Goal: Task Accomplishment & Management: Use online tool/utility

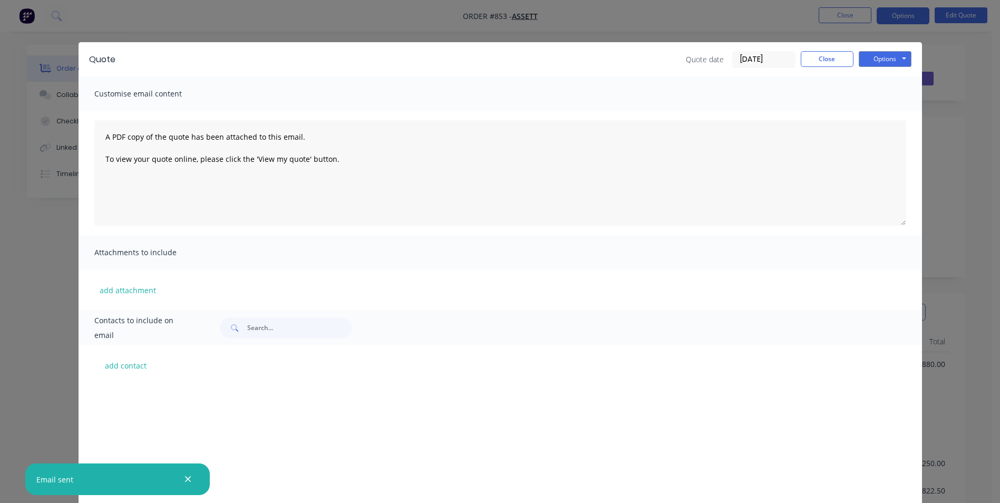
scroll to position [158, 0]
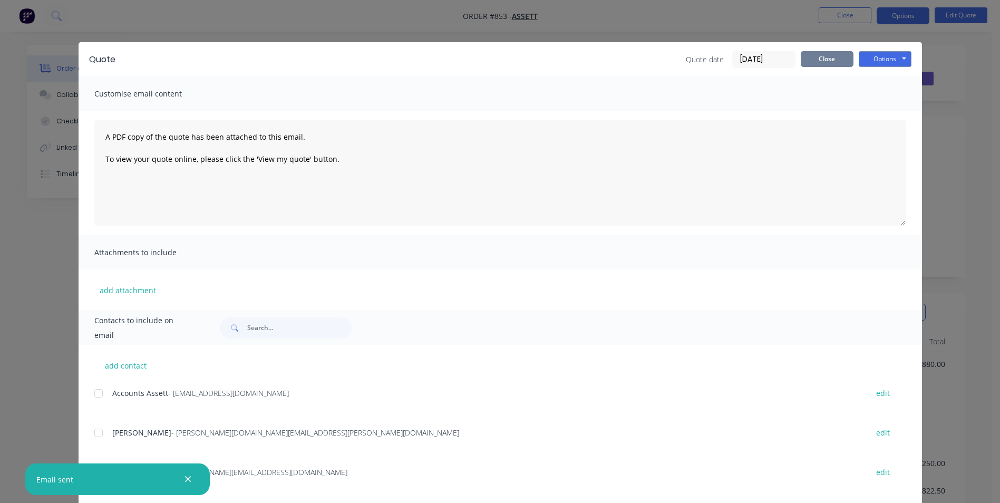
click at [838, 61] on button "Close" at bounding box center [827, 59] width 53 height 16
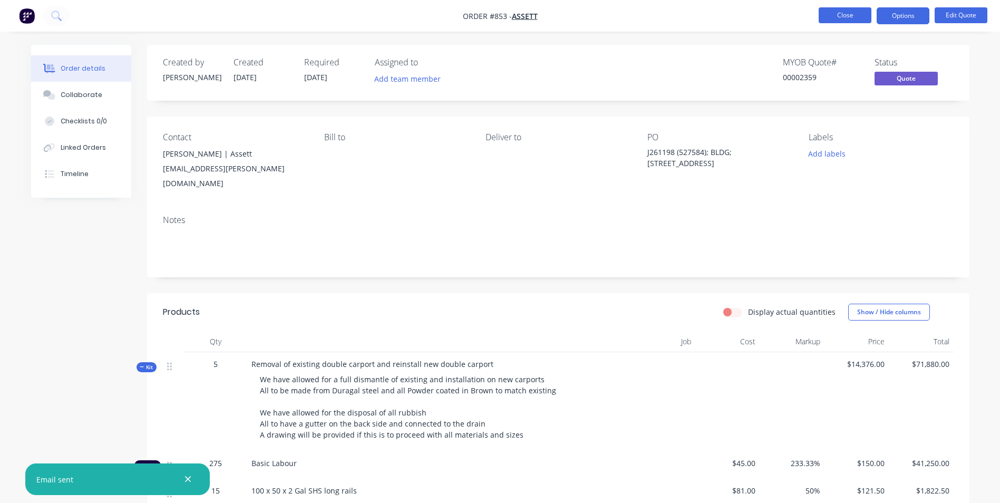
click at [849, 15] on button "Close" at bounding box center [845, 15] width 53 height 16
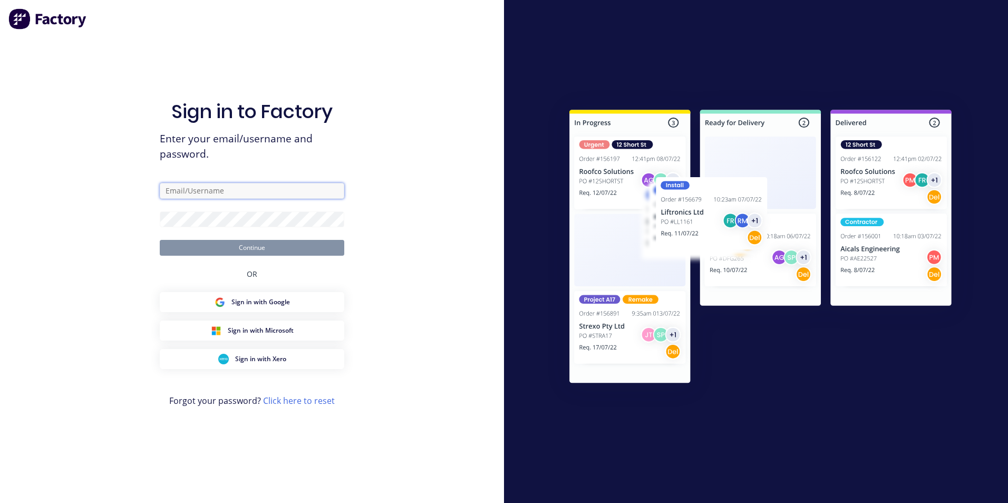
type input "[PERSON_NAME][EMAIL_ADDRESS][DOMAIN_NAME]"
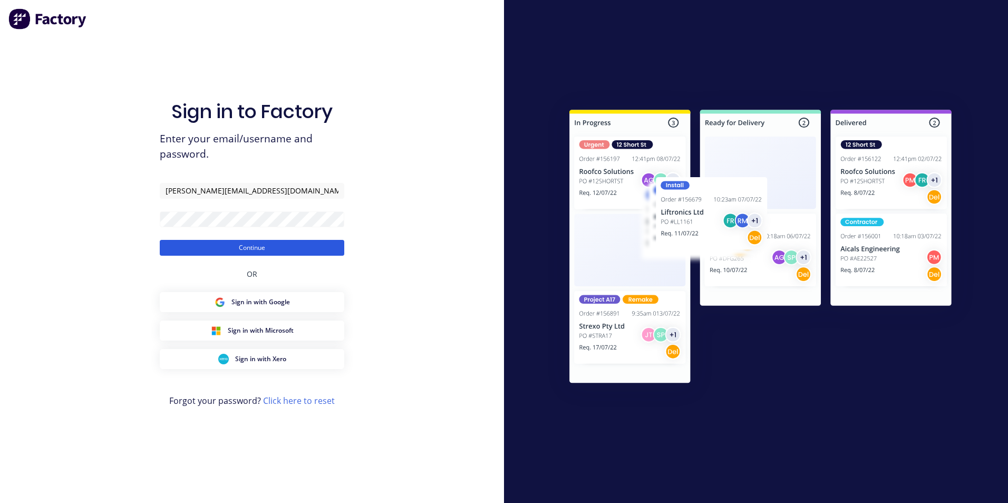
click at [236, 249] on button "Continue" at bounding box center [252, 248] width 185 height 16
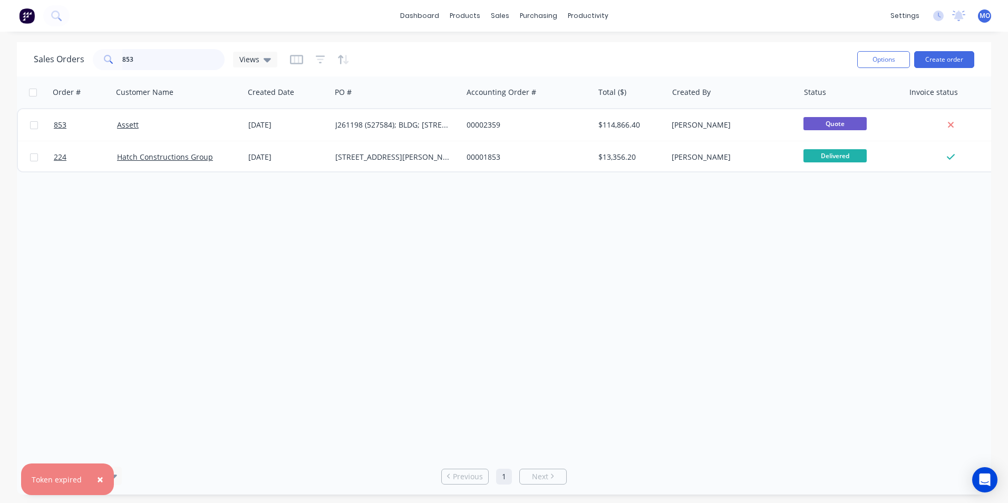
click at [137, 65] on input "853" at bounding box center [173, 59] width 103 height 21
type input "8"
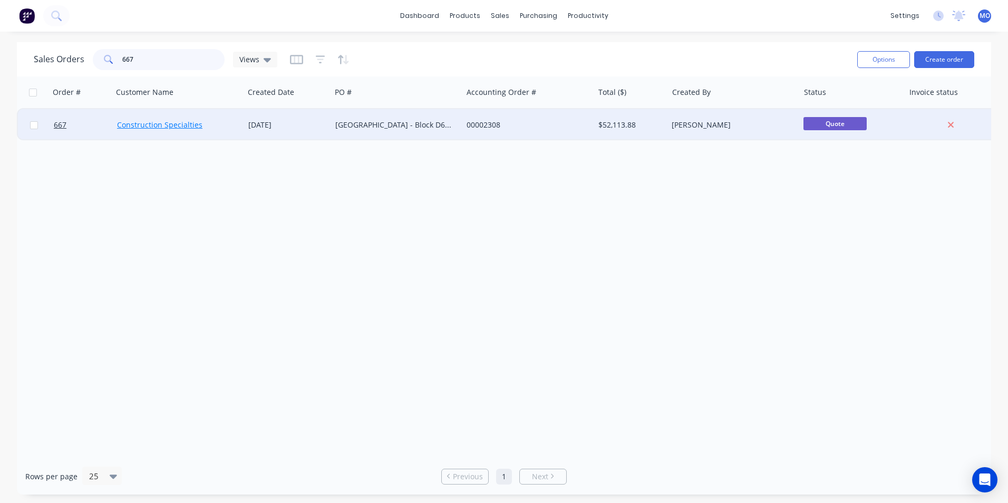
type input "667"
click at [157, 125] on link "Construction Specialties" at bounding box center [159, 125] width 85 height 10
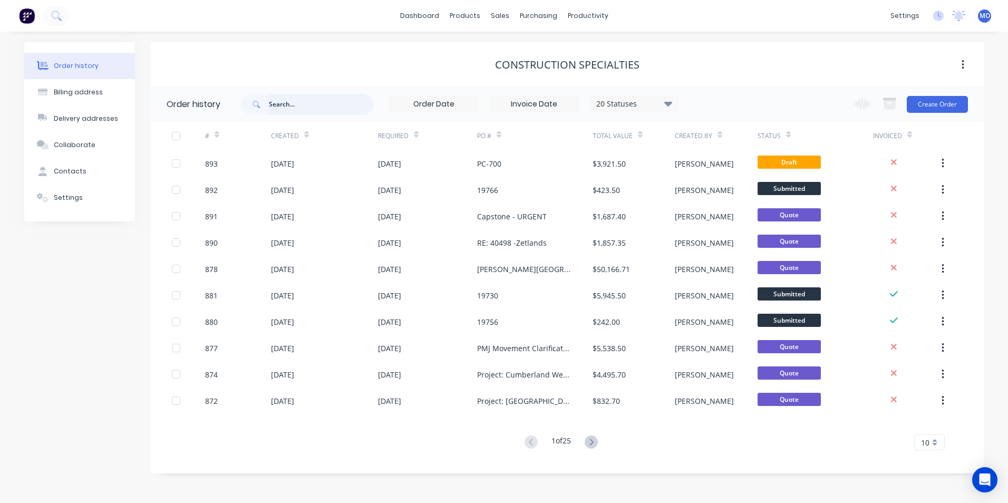
click at [305, 108] on input "text" at bounding box center [321, 104] width 104 height 21
type input "667"
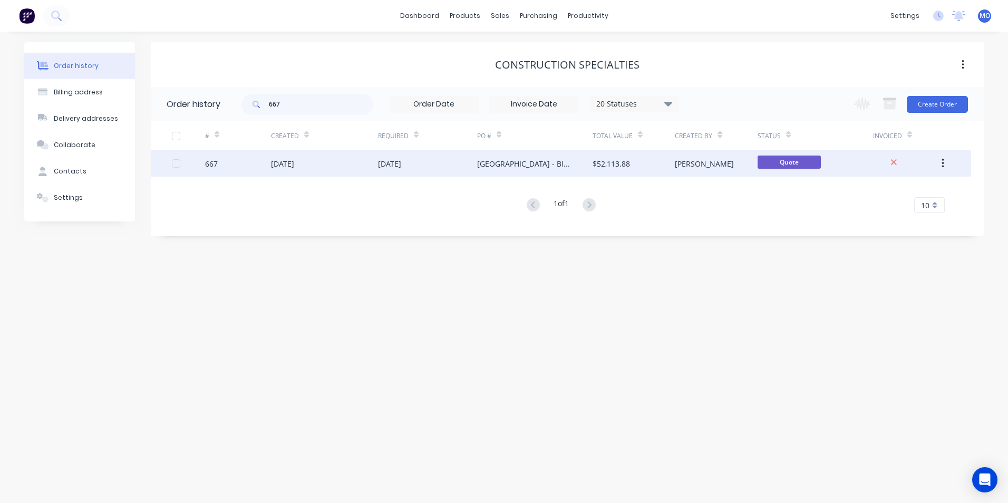
click at [291, 162] on div "[DATE]" at bounding box center [282, 163] width 23 height 11
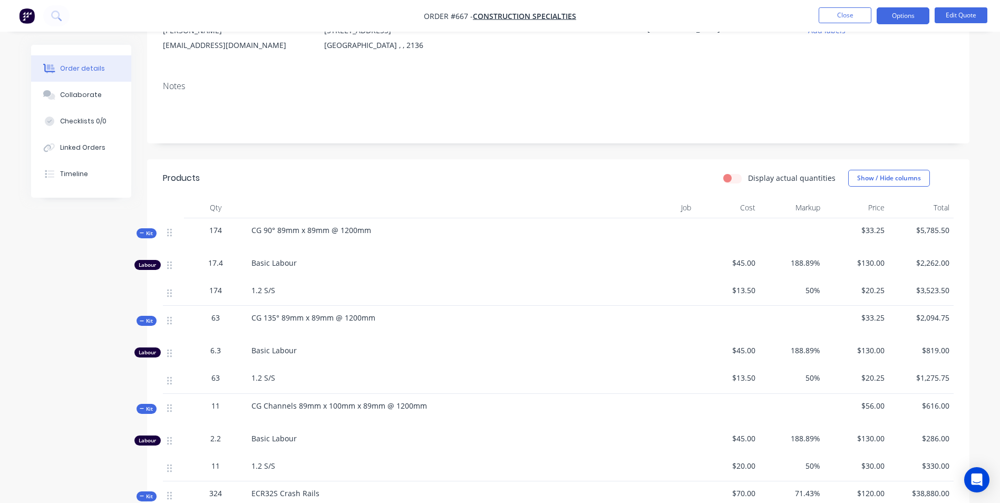
scroll to position [20, 0]
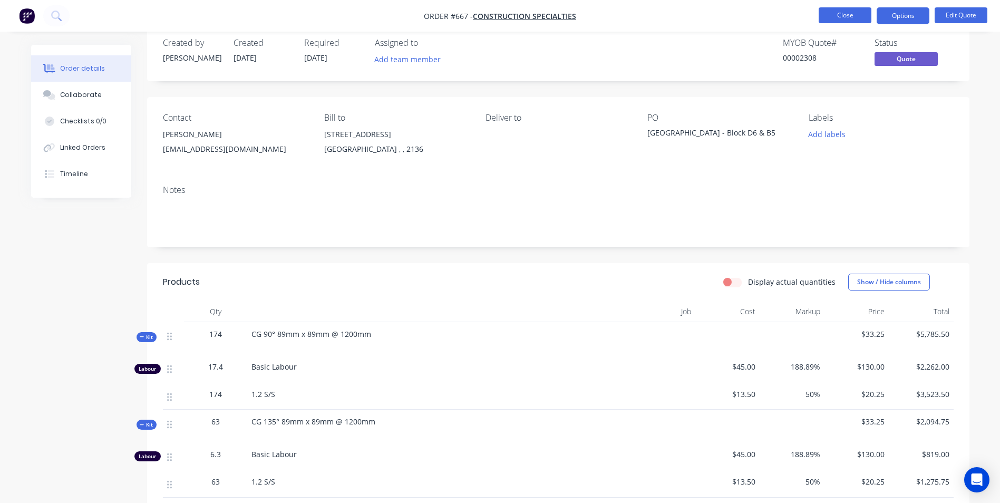
click at [835, 9] on button "Close" at bounding box center [845, 15] width 53 height 16
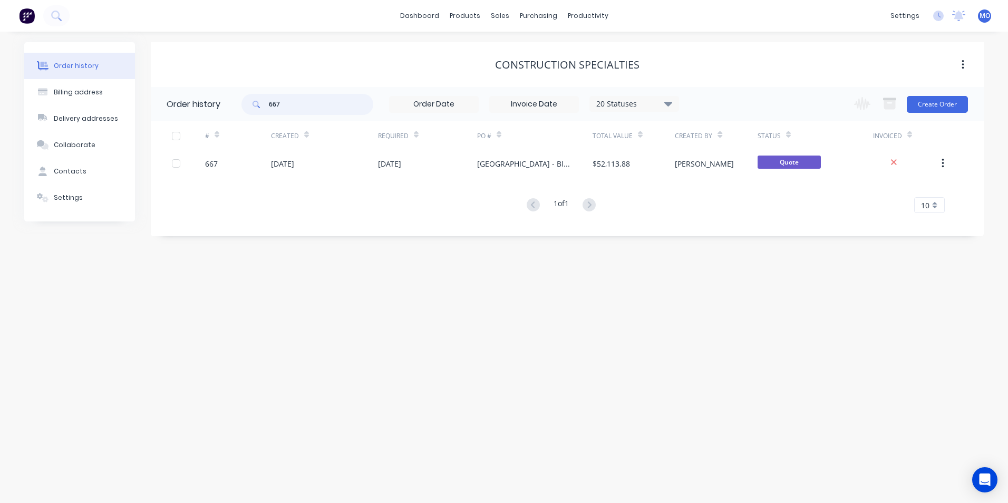
click at [286, 110] on input "667" at bounding box center [321, 104] width 104 height 21
type input "6"
type input "783"
click at [286, 111] on input "783" at bounding box center [321, 104] width 104 height 21
type input "738"
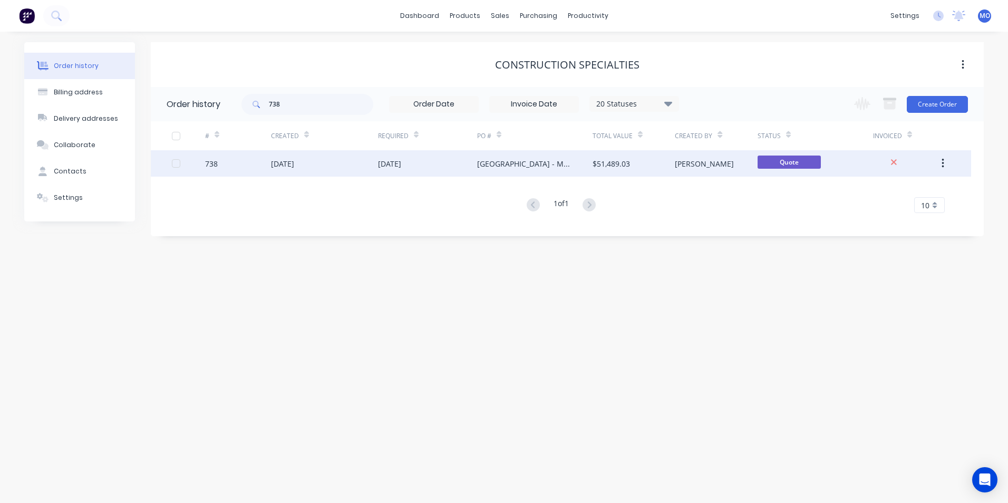
click at [288, 173] on div "[DATE]" at bounding box center [324, 163] width 107 height 26
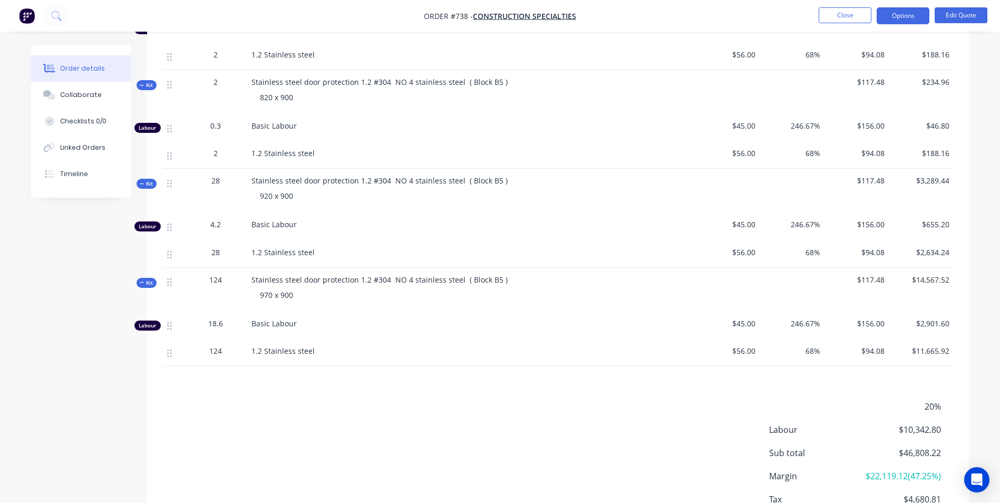
scroll to position [1839, 0]
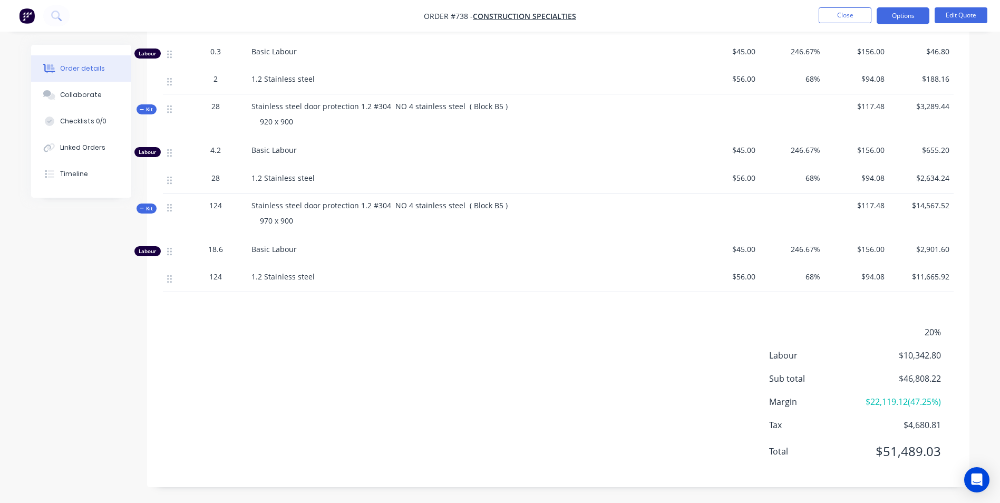
click at [959, 7] on nav "Order #738 - Construction Specialties Close Options Edit Quote" at bounding box center [500, 16] width 1000 height 32
click at [956, 21] on button "Edit Quote" at bounding box center [961, 15] width 53 height 16
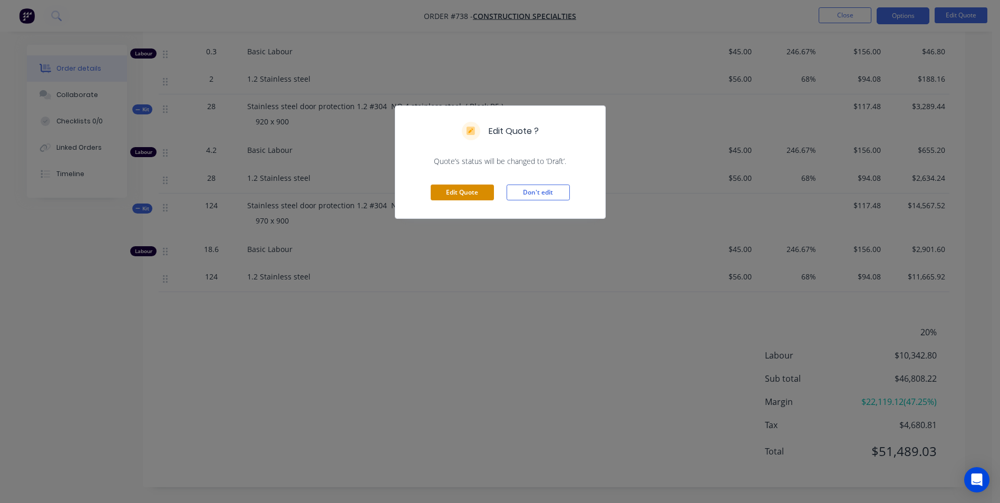
click at [474, 198] on button "Edit Quote" at bounding box center [462, 193] width 63 height 16
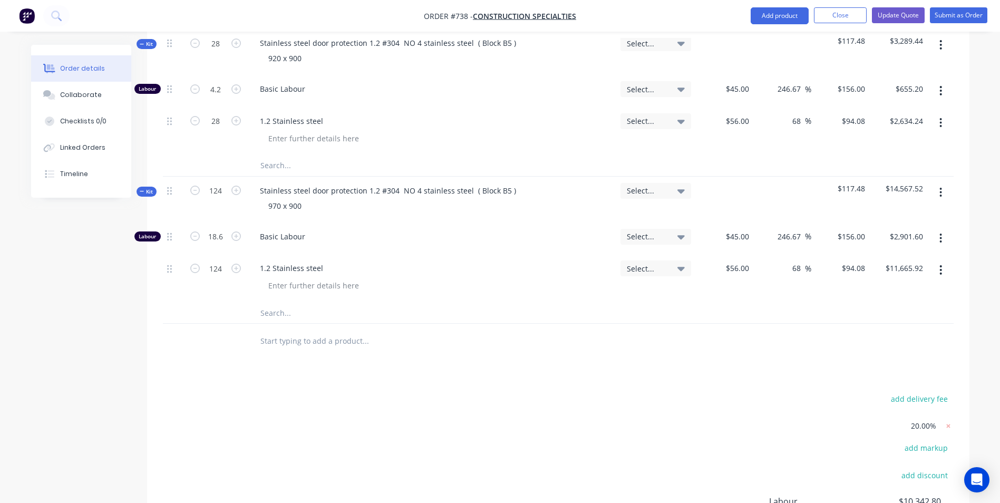
scroll to position [2842, 0]
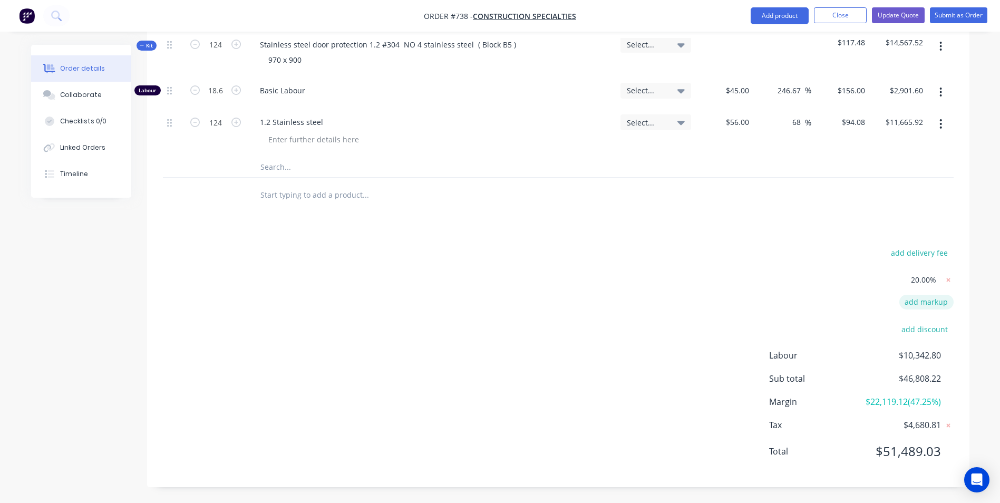
click at [935, 295] on button "add markup" at bounding box center [926, 302] width 54 height 14
click at [802, 180] on div at bounding box center [558, 197] width 791 height 34
click at [946, 300] on icon at bounding box center [948, 305] width 11 height 11
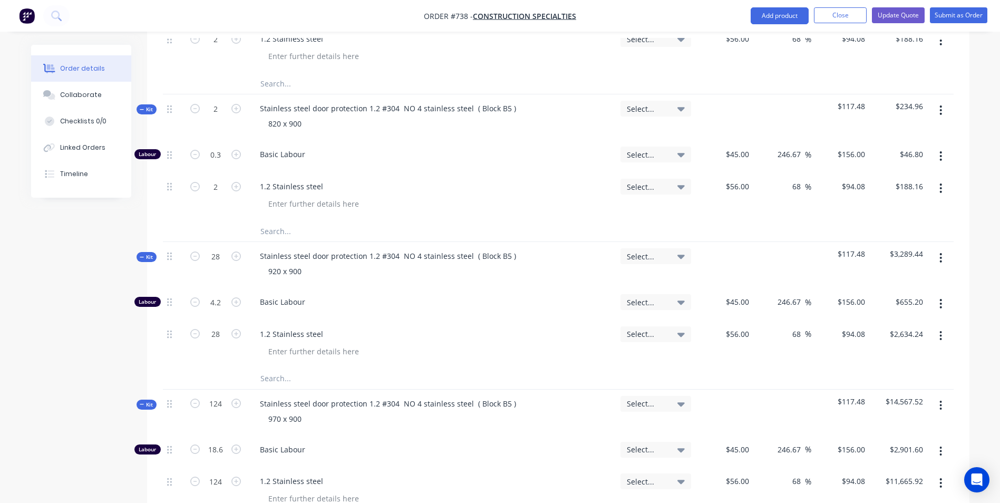
click at [843, 6] on nav "Order #738 - Construction Specialties Add product Close Update Quote Submit as …" at bounding box center [500, 16] width 1000 height 32
click at [832, 9] on button "Close" at bounding box center [840, 15] width 53 height 16
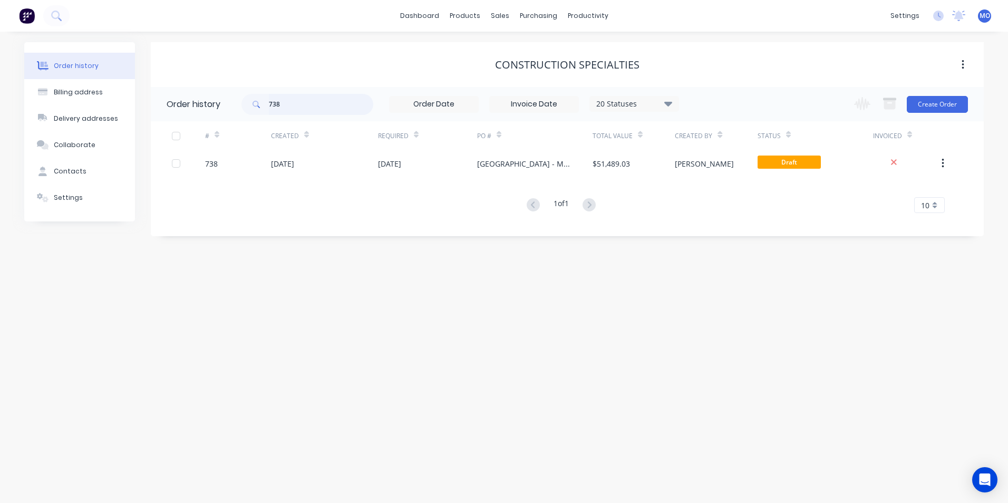
click at [282, 105] on input "738" at bounding box center [321, 104] width 104 height 21
click at [278, 105] on input "738" at bounding box center [321, 104] width 104 height 21
type input "8"
type input "802"
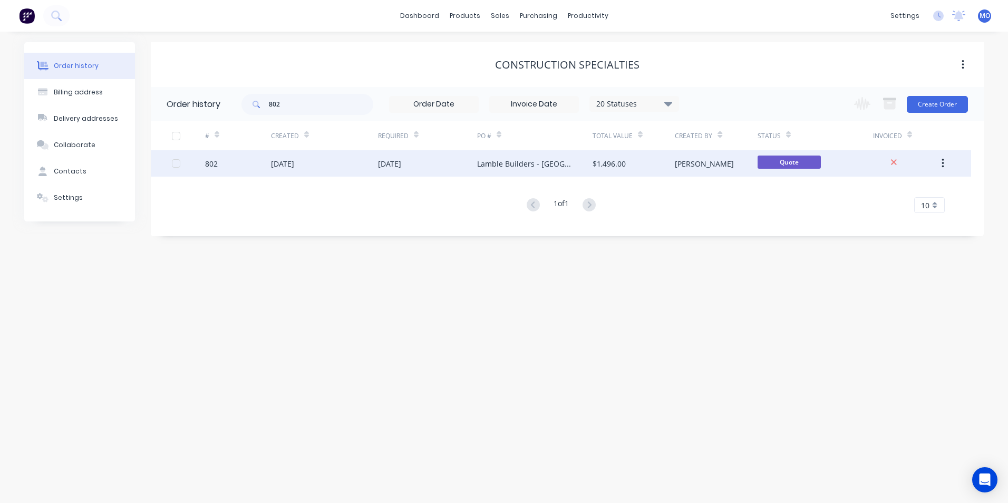
click at [282, 162] on div "[DATE]" at bounding box center [282, 163] width 23 height 11
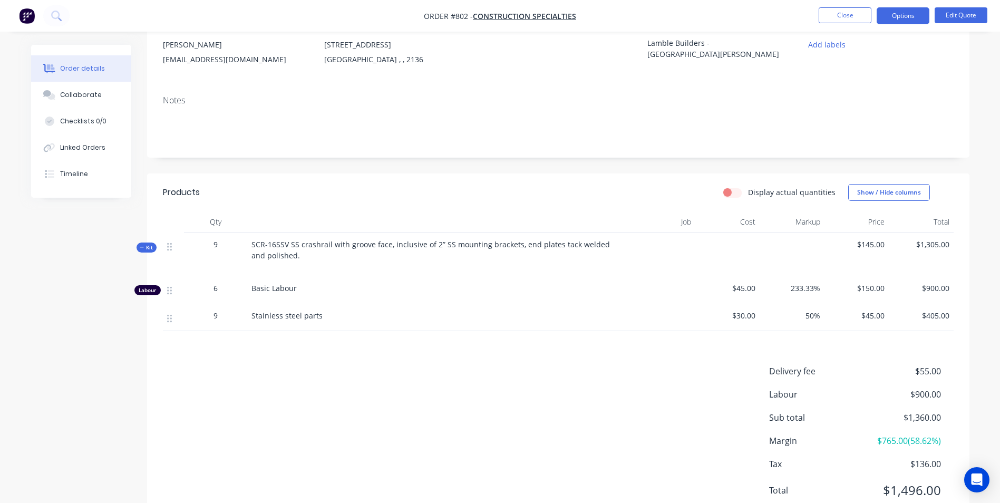
scroll to position [148, 0]
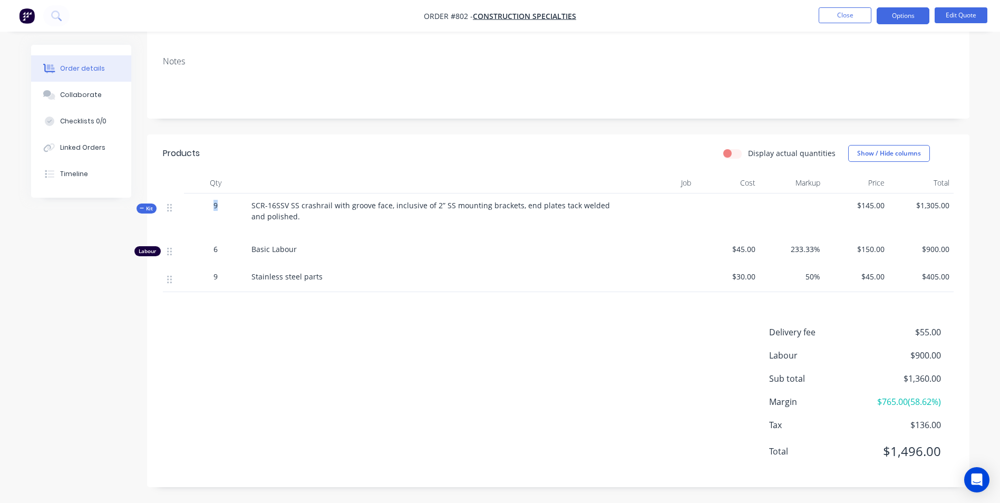
click at [215, 207] on span "9" at bounding box center [216, 205] width 4 height 11
click at [946, 21] on button "Edit Quote" at bounding box center [961, 15] width 53 height 16
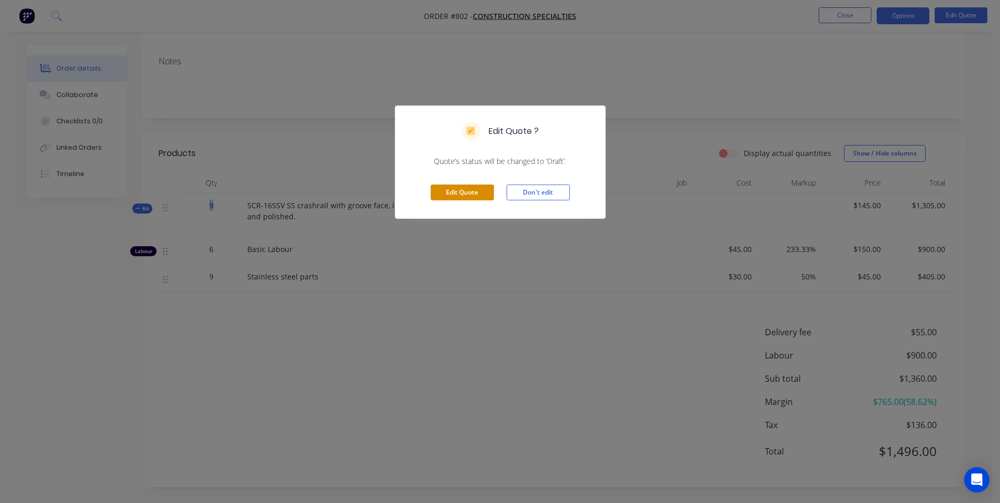
click at [468, 196] on button "Edit Quote" at bounding box center [462, 193] width 63 height 16
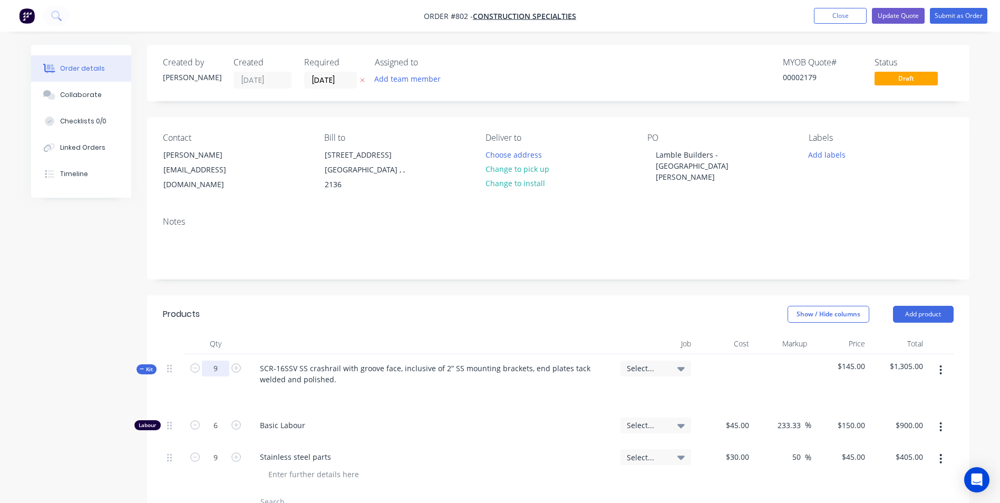
click at [215, 370] on input "9" at bounding box center [215, 369] width 27 height 16
type input "18.04"
type input "12.0273"
type input "$1,804.10"
type input "18.04"
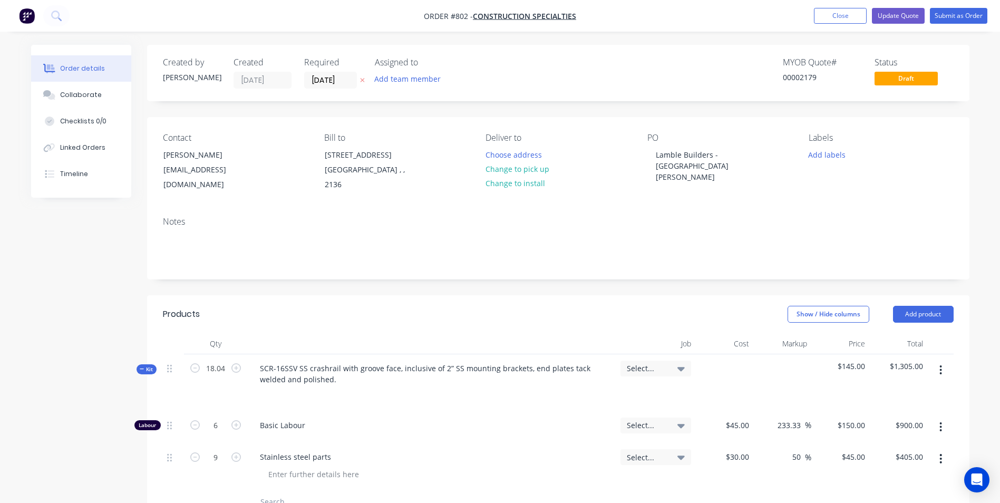
type input "$811.80"
click at [423, 455] on div "Stainless steel parts" at bounding box center [431, 456] width 361 height 15
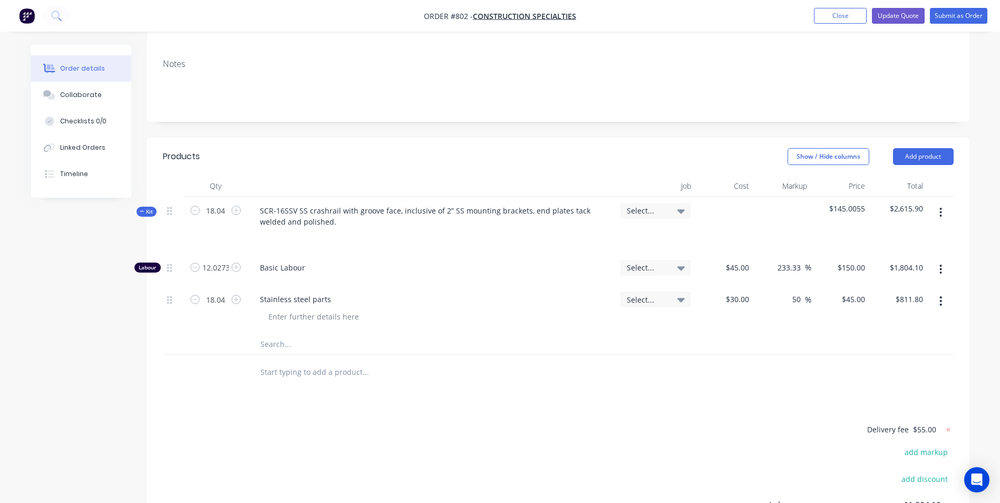
scroll to position [158, 0]
click at [221, 301] on input "18.04" at bounding box center [215, 299] width 27 height 16
click at [227, 267] on input "12.0273" at bounding box center [215, 267] width 27 height 16
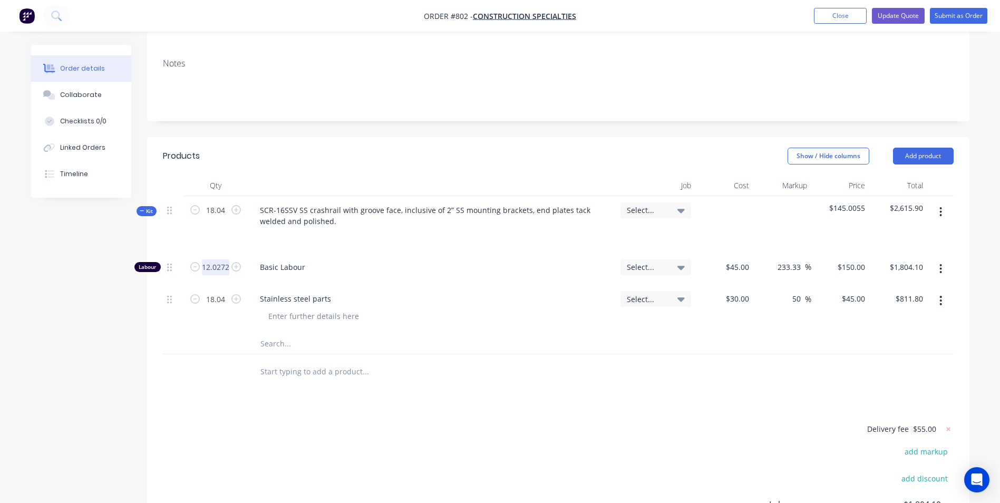
type input "12.0272"
type input "$1,804.08"
click at [326, 257] on div "Basic Labour" at bounding box center [431, 269] width 369 height 32
click at [227, 270] on input "12.0272" at bounding box center [215, 267] width 27 height 16
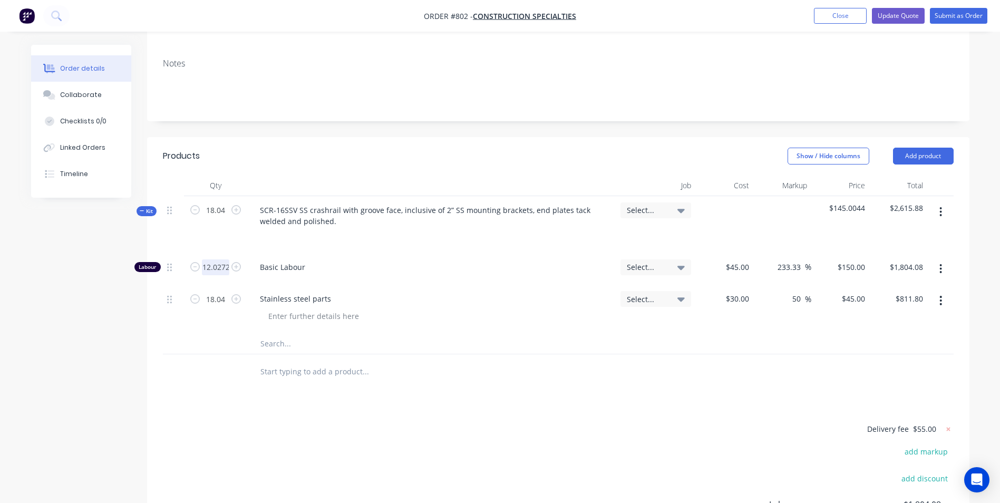
click at [227, 269] on input "12.0272" at bounding box center [215, 267] width 27 height 16
click at [225, 268] on input "12.0272" at bounding box center [215, 267] width 27 height 16
click at [213, 268] on input "12.0272" at bounding box center [215, 267] width 27 height 16
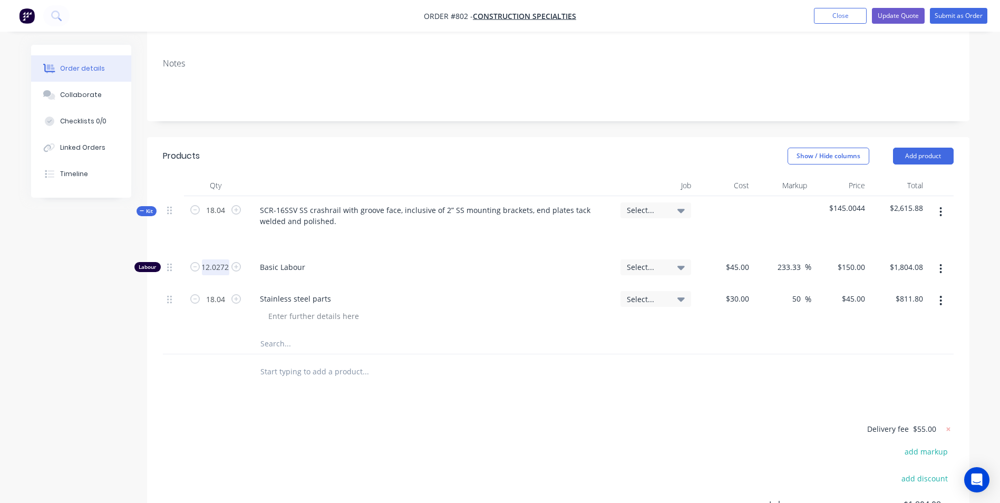
click at [213, 268] on input "12.0272" at bounding box center [215, 267] width 27 height 16
click at [216, 267] on input "12.0272" at bounding box center [215, 267] width 27 height 16
click at [217, 267] on input "12.0272" at bounding box center [215, 267] width 27 height 16
click at [255, 267] on div "Basic Labour" at bounding box center [431, 266] width 361 height 11
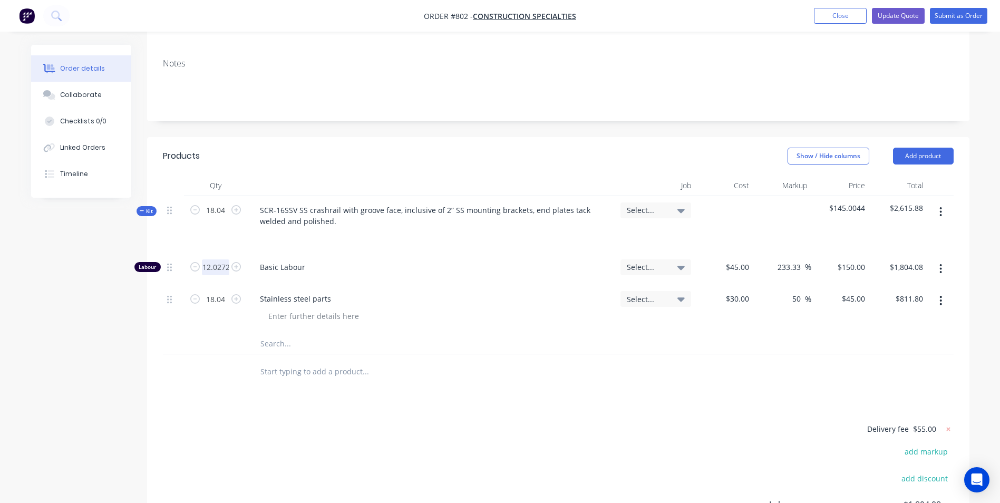
click at [228, 267] on input "12.0272" at bounding box center [215, 267] width 27 height 16
click at [228, 268] on input "12.0272" at bounding box center [215, 267] width 27 height 16
click at [228, 267] on input "12.0272" at bounding box center [215, 267] width 27 height 16
type input "12.027"
type input "$1,804.05"
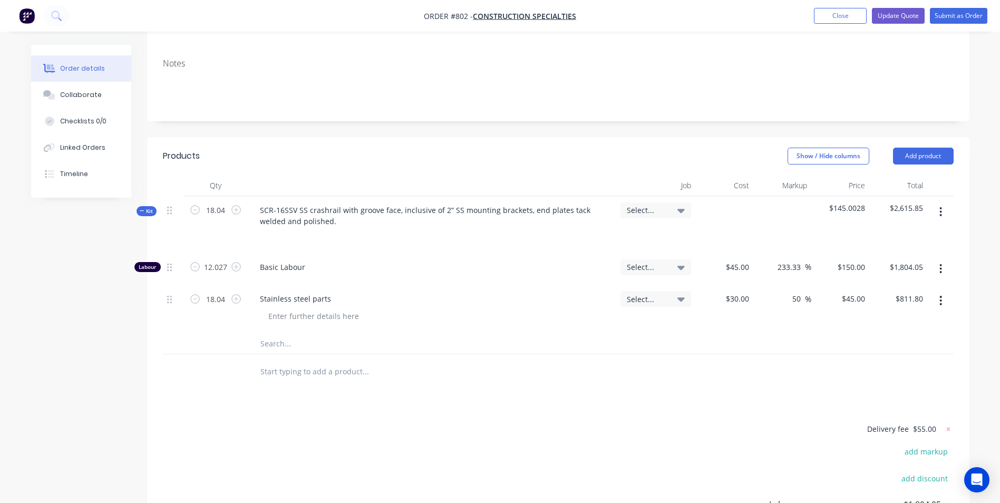
click at [512, 245] on div "SCR-16SSV SS crashrail with groove face, inclusive of 2” SS mounting brackets, …" at bounding box center [431, 224] width 369 height 57
click at [222, 268] on input "12.027" at bounding box center [215, 267] width 27 height 16
click at [222, 267] on input "12.027" at bounding box center [215, 267] width 27 height 16
click at [222, 266] on input "12.027" at bounding box center [215, 267] width 27 height 16
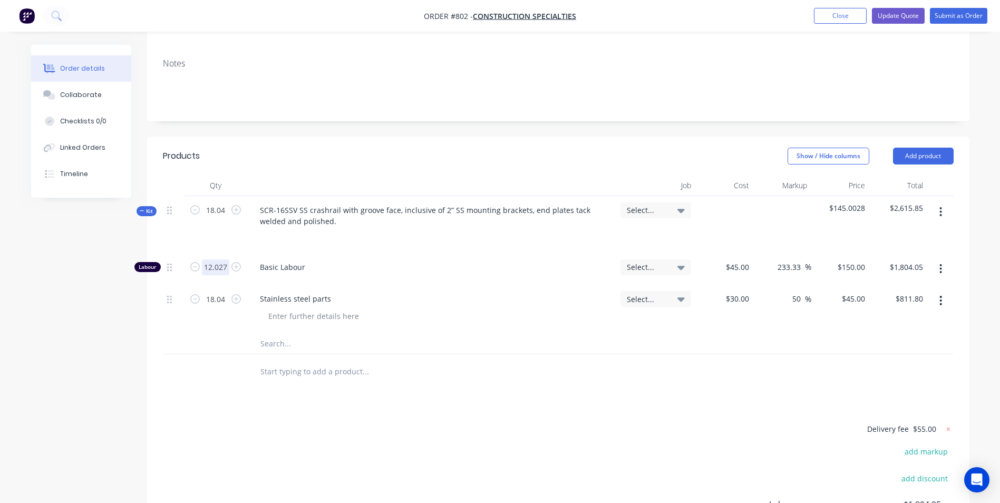
click at [224, 266] on input "12.027" at bounding box center [215, 267] width 27 height 16
click at [225, 266] on input "12.027" at bounding box center [215, 267] width 27 height 16
type input "12.026"
type input "$1,803.90"
click at [402, 246] on div "SCR-16SSV SS crashrail with groove face, inclusive of 2” SS mounting brackets, …" at bounding box center [431, 224] width 369 height 57
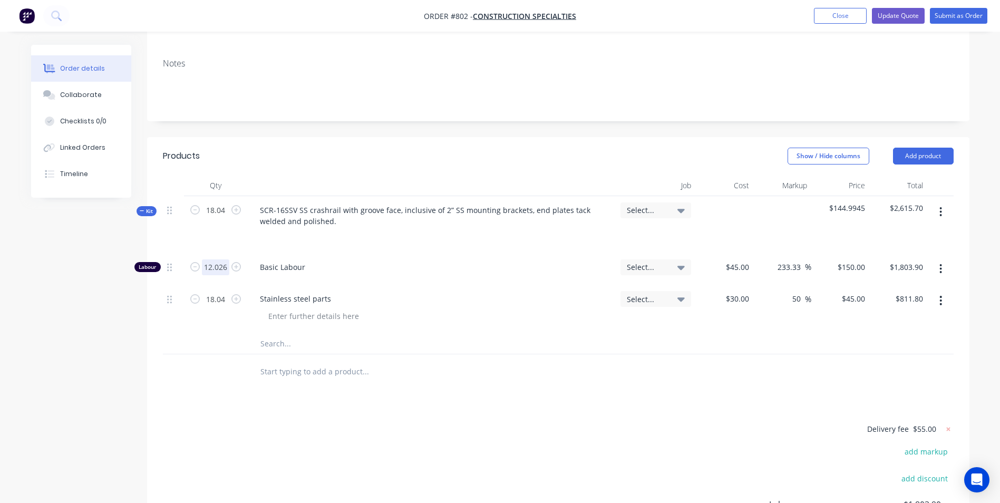
click at [227, 270] on input "12.026" at bounding box center [215, 267] width 27 height 16
click at [226, 269] on input "12.026" at bounding box center [215, 267] width 27 height 16
click at [225, 268] on input "12.026" at bounding box center [215, 267] width 27 height 16
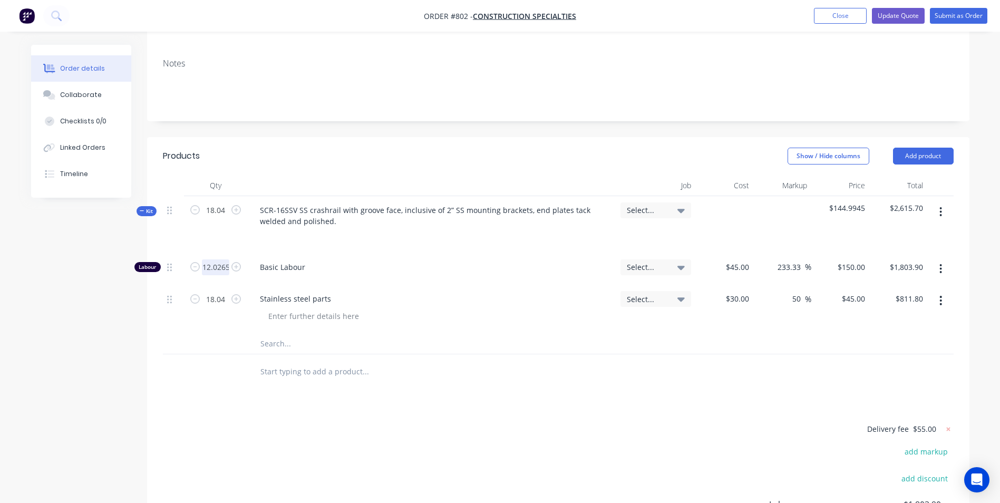
scroll to position [0, 1]
type input "12.0265"
type input "$1,803.98"
click at [358, 250] on div "SCR-16SSV SS crashrail with groove face, inclusive of 2” SS mounting brackets, …" at bounding box center [431, 224] width 369 height 57
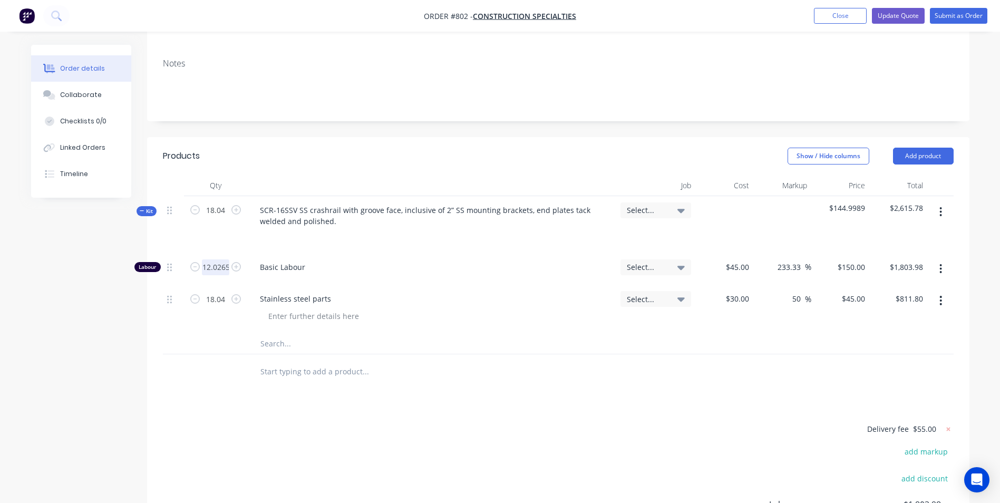
click at [219, 269] on input "12.0265" at bounding box center [215, 267] width 27 height 16
click at [228, 267] on input "12.0265" at bounding box center [215, 267] width 27 height 16
click at [227, 267] on input "12.0265" at bounding box center [215, 267] width 27 height 16
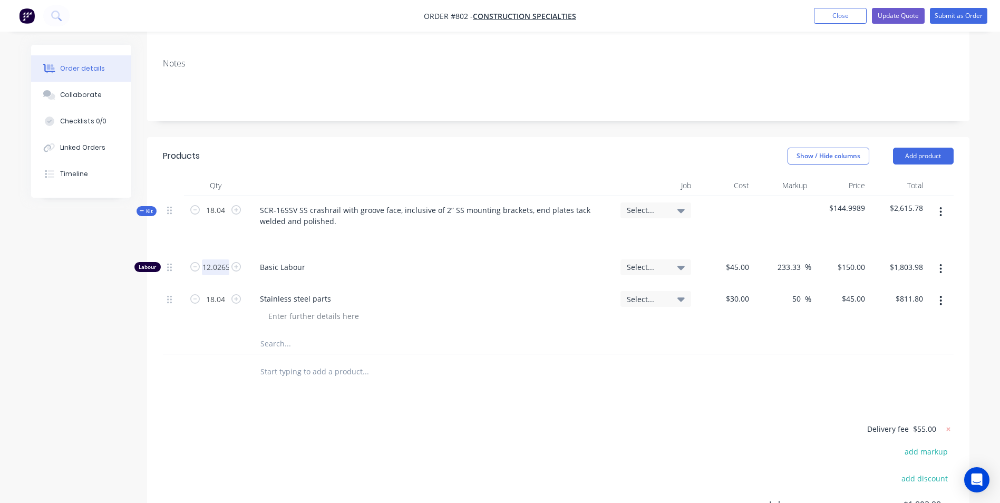
click at [226, 267] on input "12.0265" at bounding box center [215, 267] width 27 height 16
type input "12.0267"
type input "$1,804.01"
click at [329, 262] on span "Basic Labour" at bounding box center [436, 266] width 352 height 11
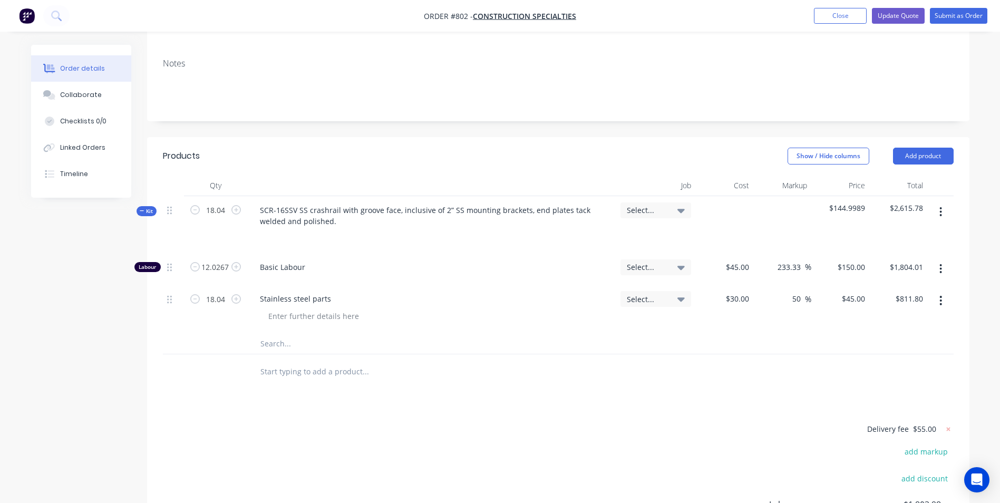
scroll to position [0, 0]
click at [221, 268] on input "12.0267" at bounding box center [215, 267] width 27 height 16
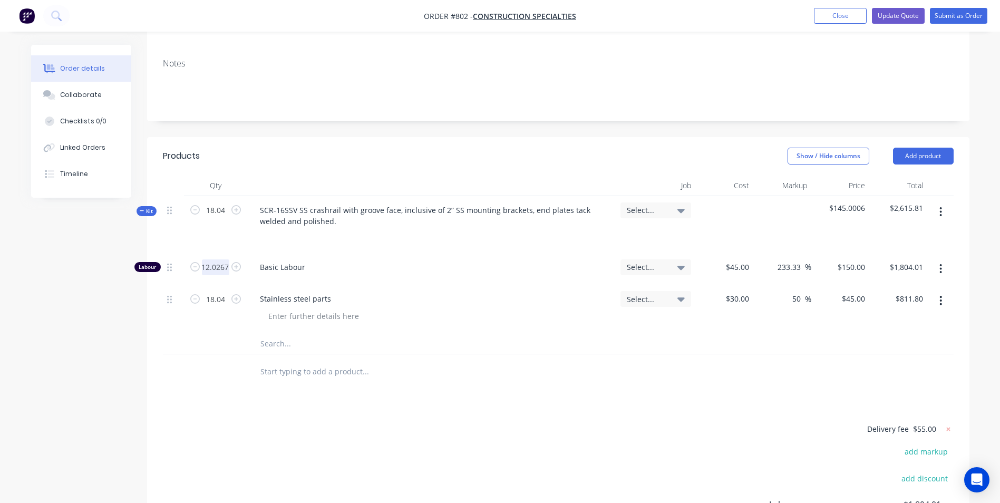
click at [221, 268] on input "12.0267" at bounding box center [215, 267] width 27 height 16
click at [222, 267] on input "12.0267" at bounding box center [215, 267] width 27 height 16
type input "12.0266"
type input "$1,803.99"
click at [352, 256] on div "Basic Labour" at bounding box center [431, 269] width 369 height 32
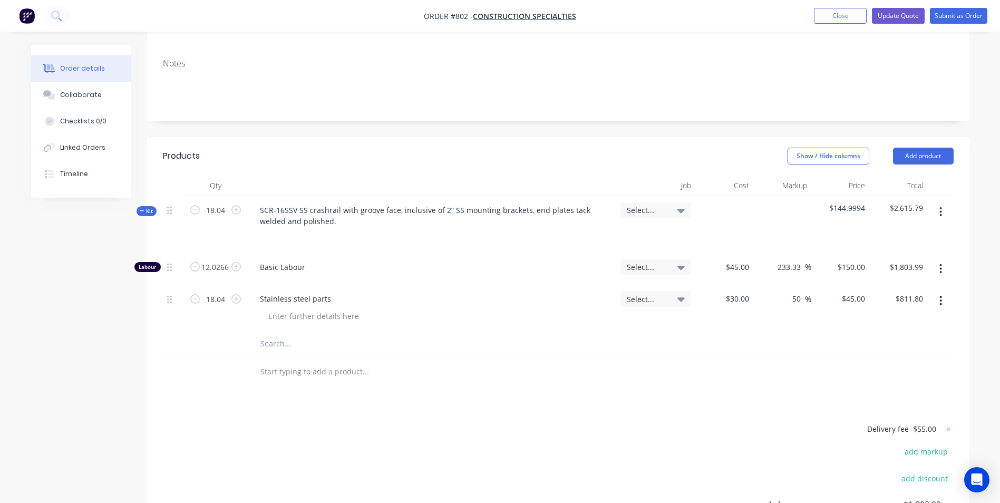
scroll to position [0, 0]
click at [223, 268] on input "12.0266" at bounding box center [215, 267] width 27 height 16
click at [222, 268] on input "12.0266" at bounding box center [215, 267] width 27 height 16
click at [221, 268] on input "12.0266" at bounding box center [215, 267] width 27 height 16
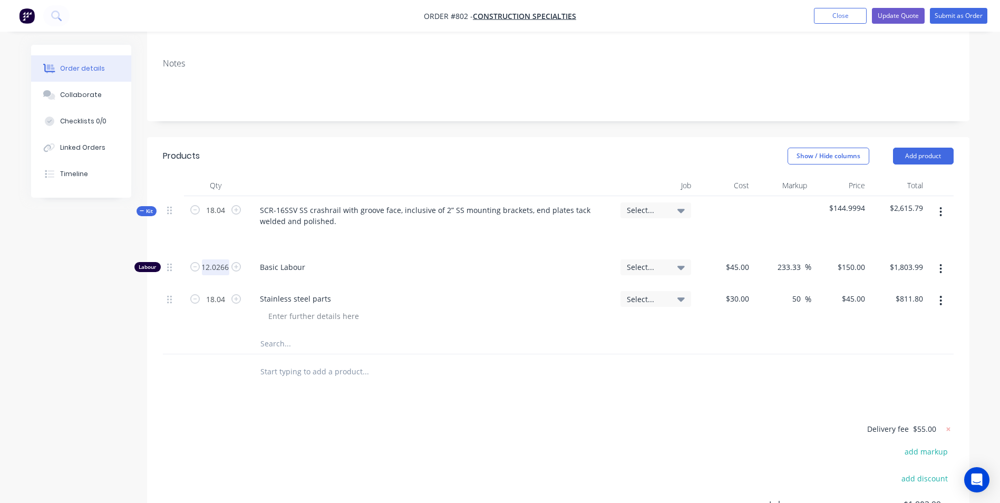
scroll to position [0, 5]
type input "12.0267"
type input "$1,804.01"
click at [343, 274] on div "Basic Labour" at bounding box center [431, 269] width 369 height 32
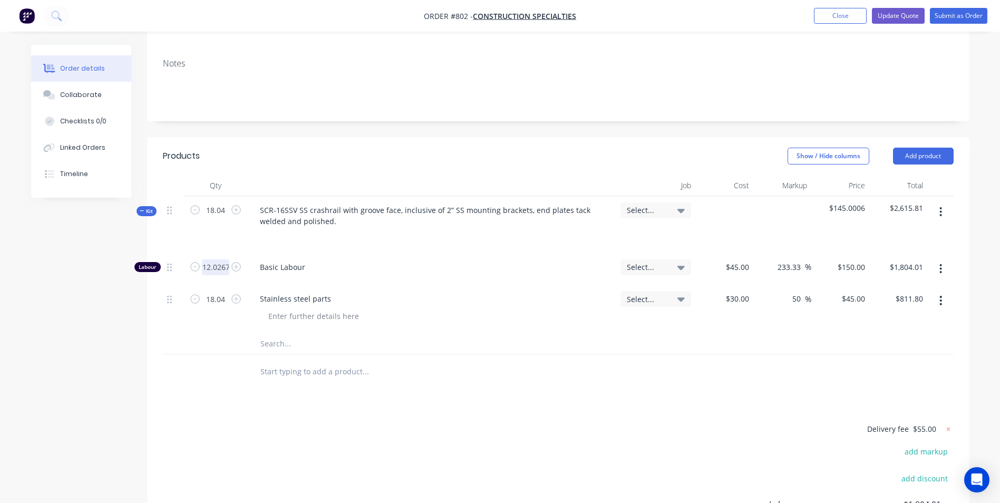
click at [224, 266] on input "12.0267" at bounding box center [215, 267] width 27 height 16
click at [223, 267] on input "12.0267" at bounding box center [215, 267] width 27 height 16
click at [219, 268] on input "12.0267" at bounding box center [215, 267] width 27 height 16
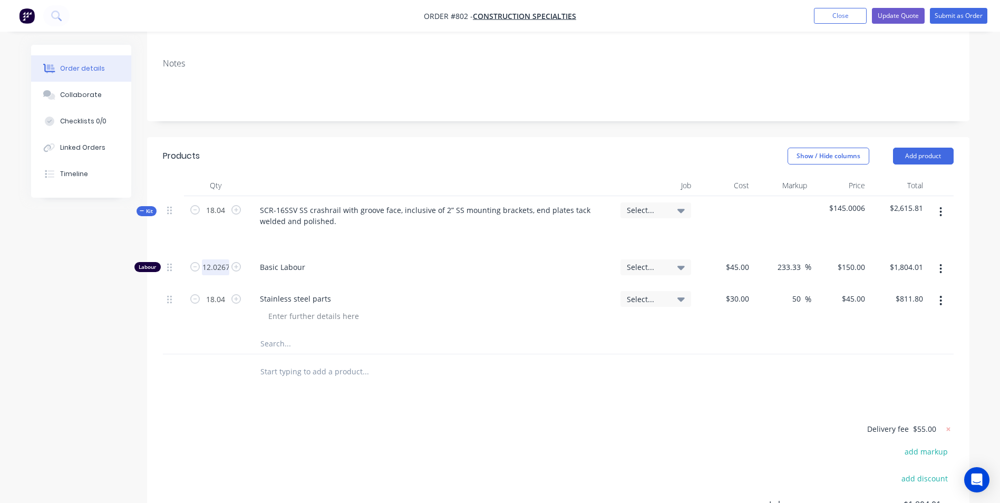
click at [219, 268] on input "12.0267" at bounding box center [215, 267] width 27 height 16
type input "12.0262"
type input "$1,803.93"
click at [352, 264] on span "Basic Labour" at bounding box center [436, 266] width 352 height 11
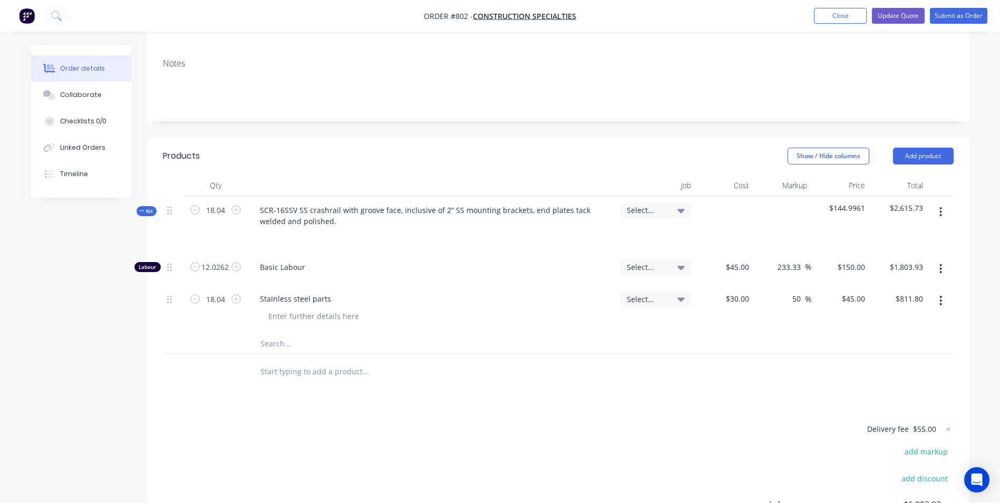
scroll to position [0, 0]
click at [228, 268] on input "12.0262" at bounding box center [215, 267] width 27 height 16
click at [227, 268] on input "12.0262" at bounding box center [215, 267] width 27 height 16
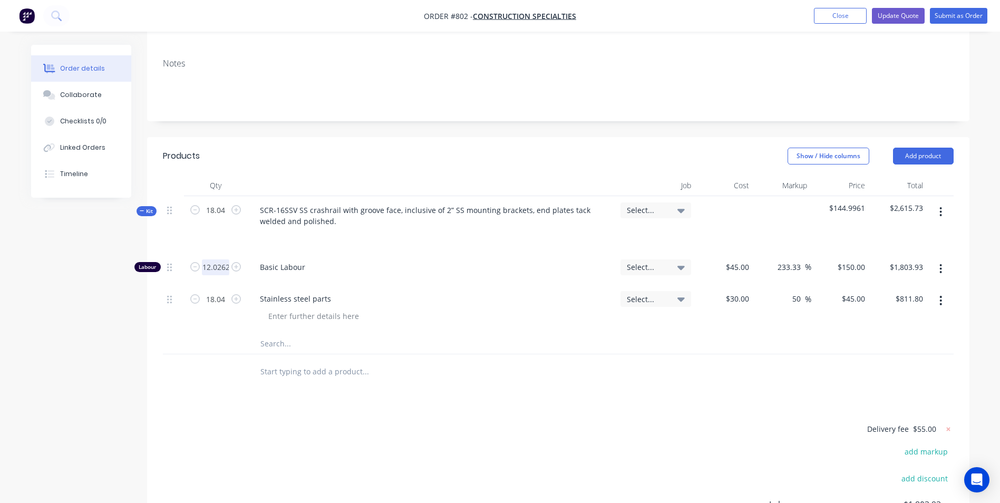
click at [227, 268] on input "12.0262" at bounding box center [215, 267] width 27 height 16
click at [225, 267] on input "12.0262" at bounding box center [215, 267] width 27 height 16
click at [287, 241] on div at bounding box center [431, 236] width 361 height 15
click at [222, 264] on input "12.0262" at bounding box center [215, 267] width 27 height 16
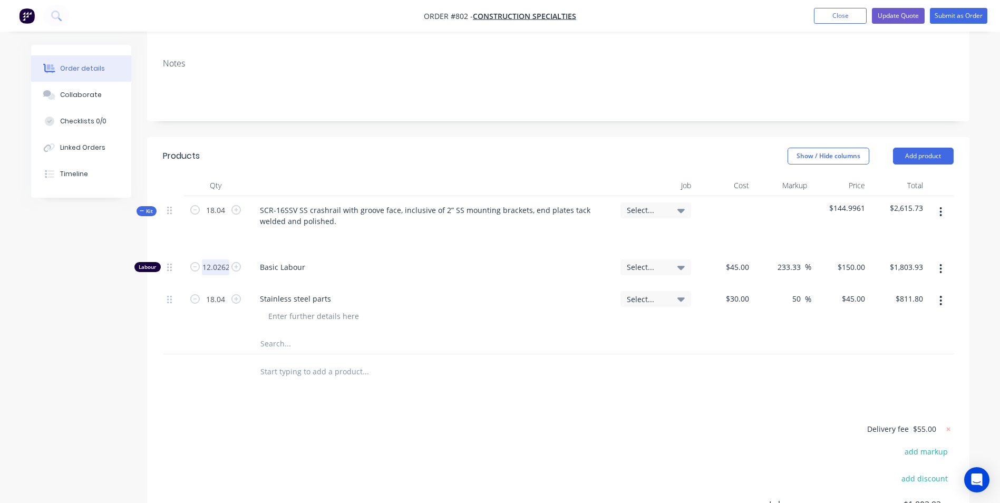
click at [222, 265] on input "12.0262" at bounding box center [215, 267] width 27 height 16
type input "12.0265"
type input "$1,803.98"
click at [373, 262] on span "Basic Labour" at bounding box center [436, 266] width 352 height 11
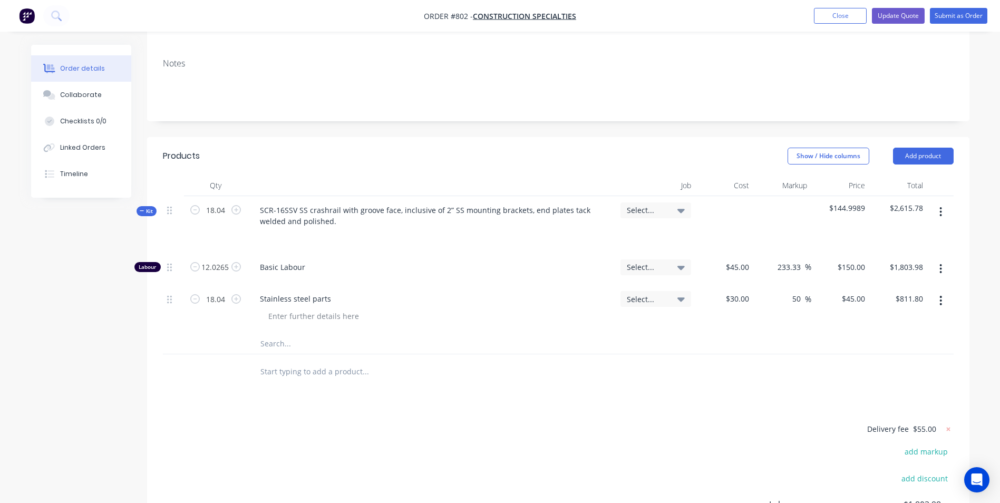
scroll to position [0, 0]
click at [225, 269] on input "12.0265" at bounding box center [215, 267] width 27 height 16
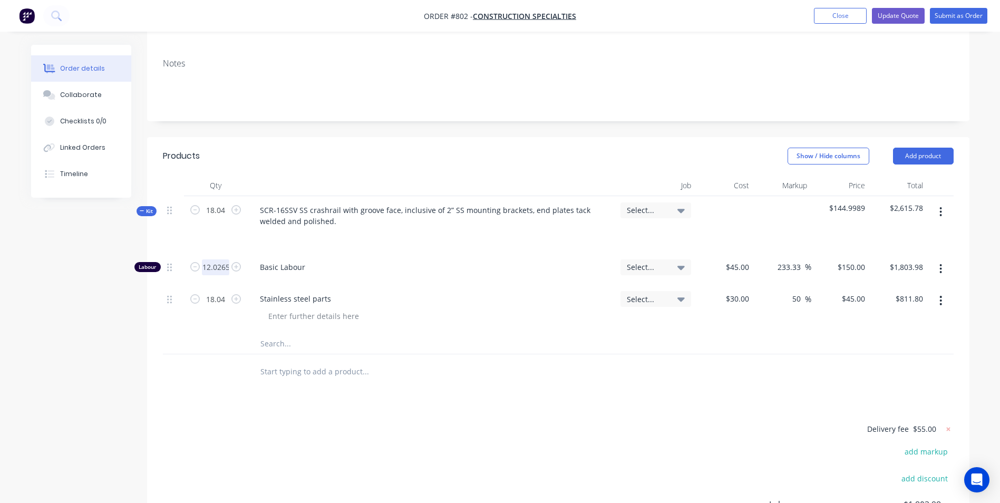
click at [225, 268] on input "12.0265" at bounding box center [215, 267] width 27 height 16
click at [224, 268] on input "12.0265" at bounding box center [215, 267] width 27 height 16
click at [219, 267] on input "12.0265" at bounding box center [215, 267] width 27 height 16
click at [275, 276] on div "Basic Labour" at bounding box center [431, 269] width 369 height 32
click at [220, 272] on input "12.0265" at bounding box center [215, 267] width 27 height 16
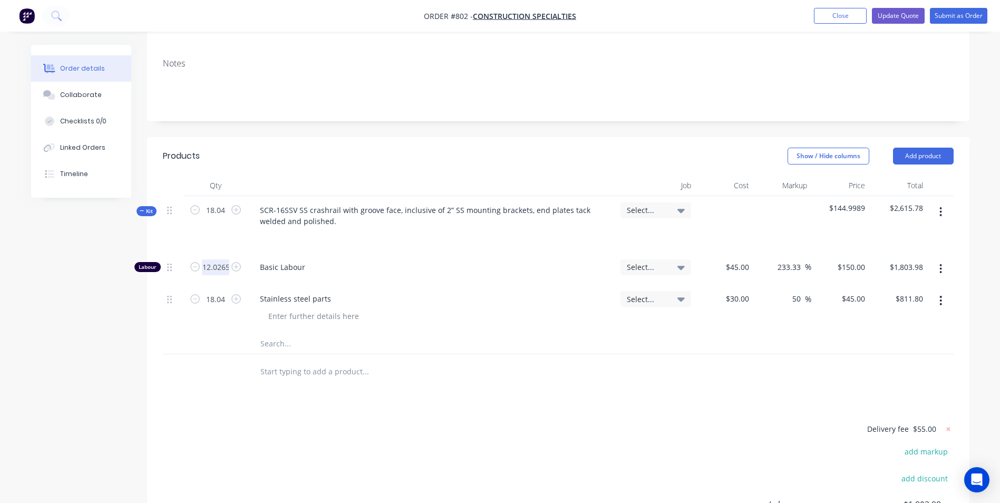
click at [220, 272] on input "12.0265" at bounding box center [215, 267] width 27 height 16
click at [221, 267] on input "12.0265" at bounding box center [215, 267] width 27 height 16
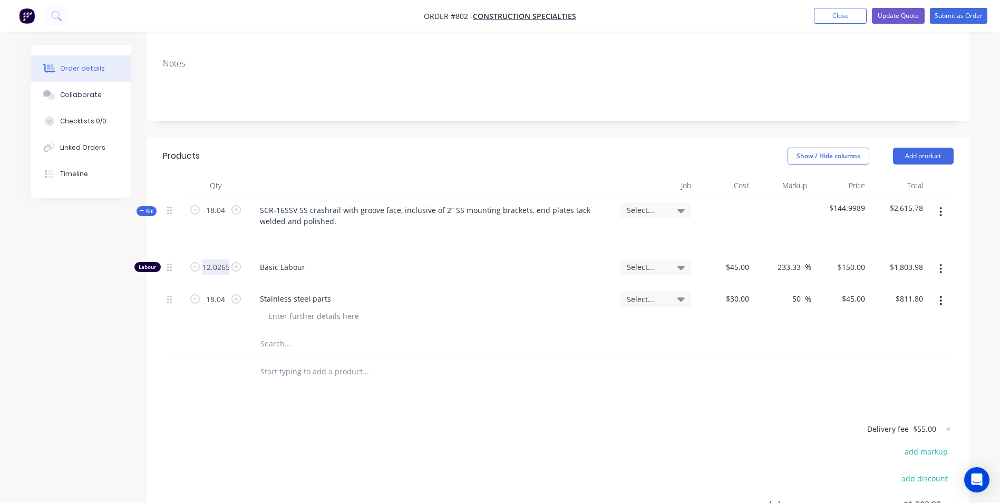
scroll to position [0, 1]
click at [227, 265] on input "12.0265" at bounding box center [215, 267] width 27 height 16
type input "12.0268"
type input "$1,804.02"
click at [307, 275] on div "Basic Labour" at bounding box center [431, 269] width 369 height 32
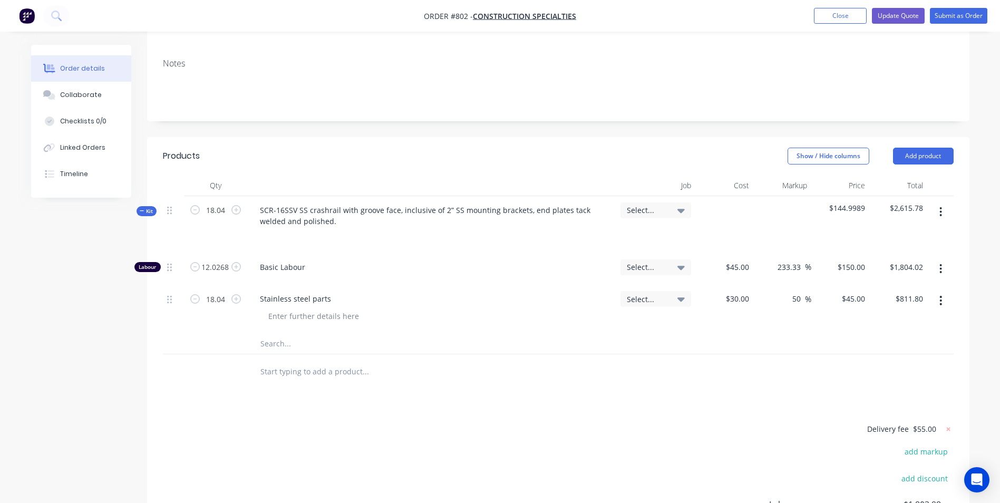
scroll to position [0, 0]
click at [227, 270] on input "12.0268" at bounding box center [215, 267] width 27 height 16
click at [226, 268] on input "12.0268" at bounding box center [215, 267] width 27 height 16
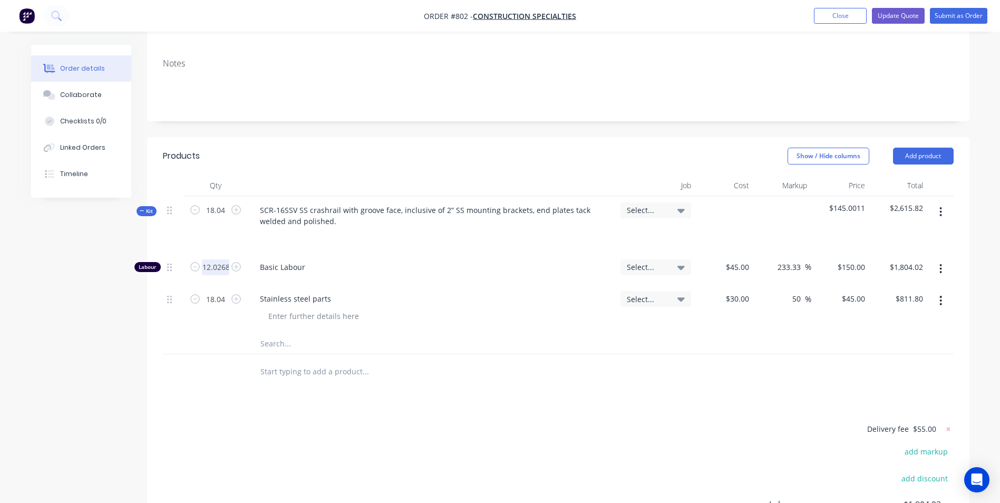
click at [228, 266] on input "12.0268" at bounding box center [215, 267] width 27 height 16
type input "12.0267"
type input "$1,804.01"
click at [325, 272] on span "Basic Labour" at bounding box center [436, 266] width 352 height 11
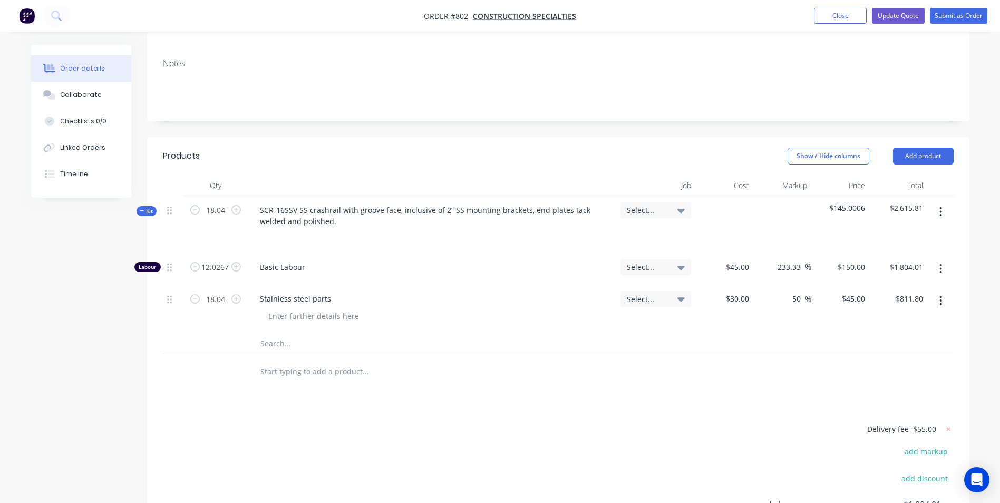
scroll to position [0, 0]
click at [228, 267] on input "12.0267" at bounding box center [215, 267] width 27 height 16
click at [228, 268] on input "12.0267" at bounding box center [215, 267] width 27 height 16
click at [226, 267] on input "12.0267" at bounding box center [215, 267] width 27 height 16
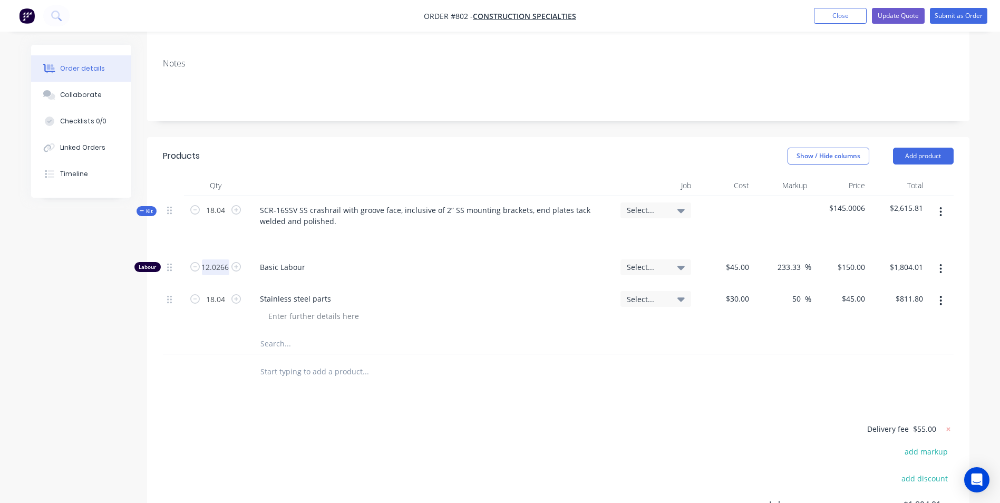
type input "12.0266"
type input "$1,803.99"
click at [295, 263] on span "Basic Labour" at bounding box center [436, 266] width 352 height 11
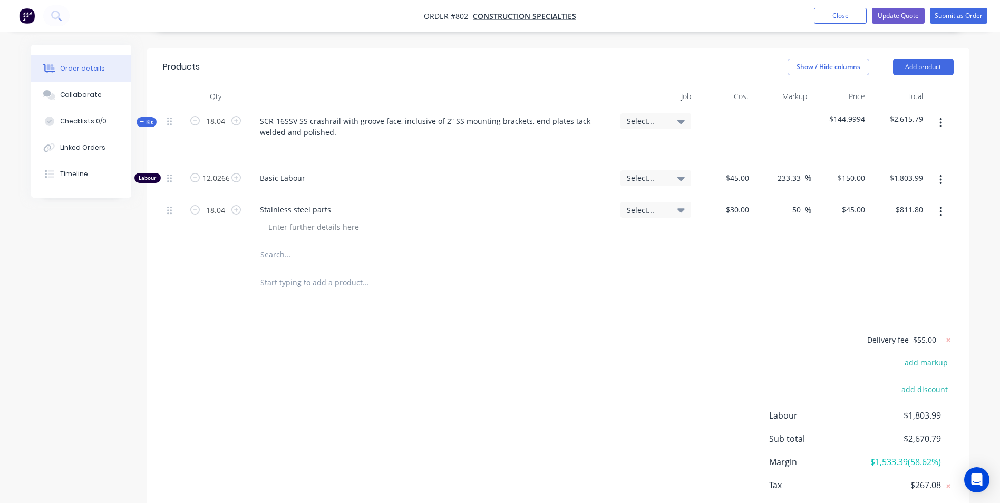
scroll to position [307, 0]
